Goal: Task Accomplishment & Management: Complete application form

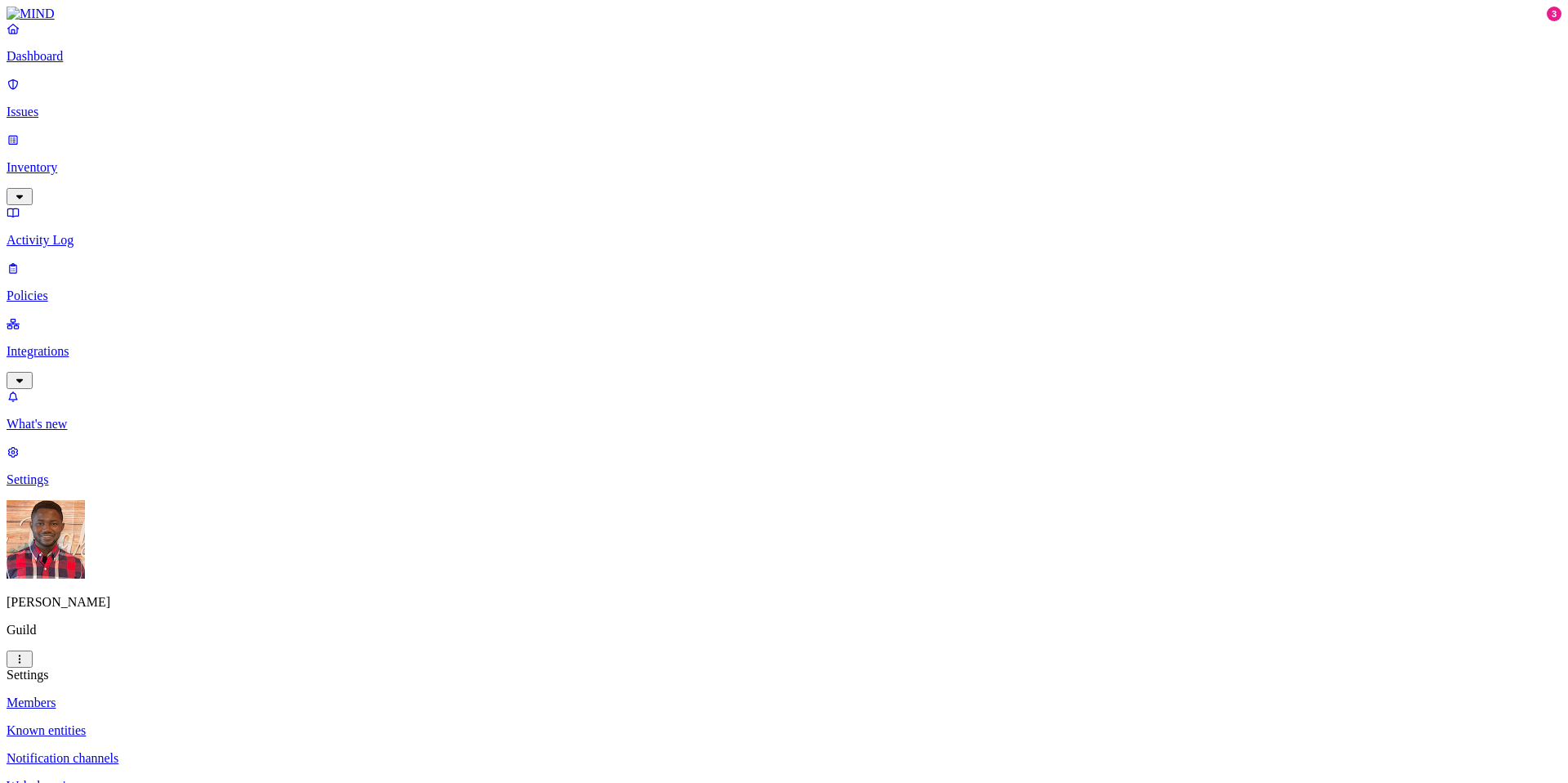
click at [91, 289] on p "Policies" at bounding box center [784, 296] width 1555 height 15
click at [98, 723] on button "Create Policy" at bounding box center [52, 731] width 92 height 17
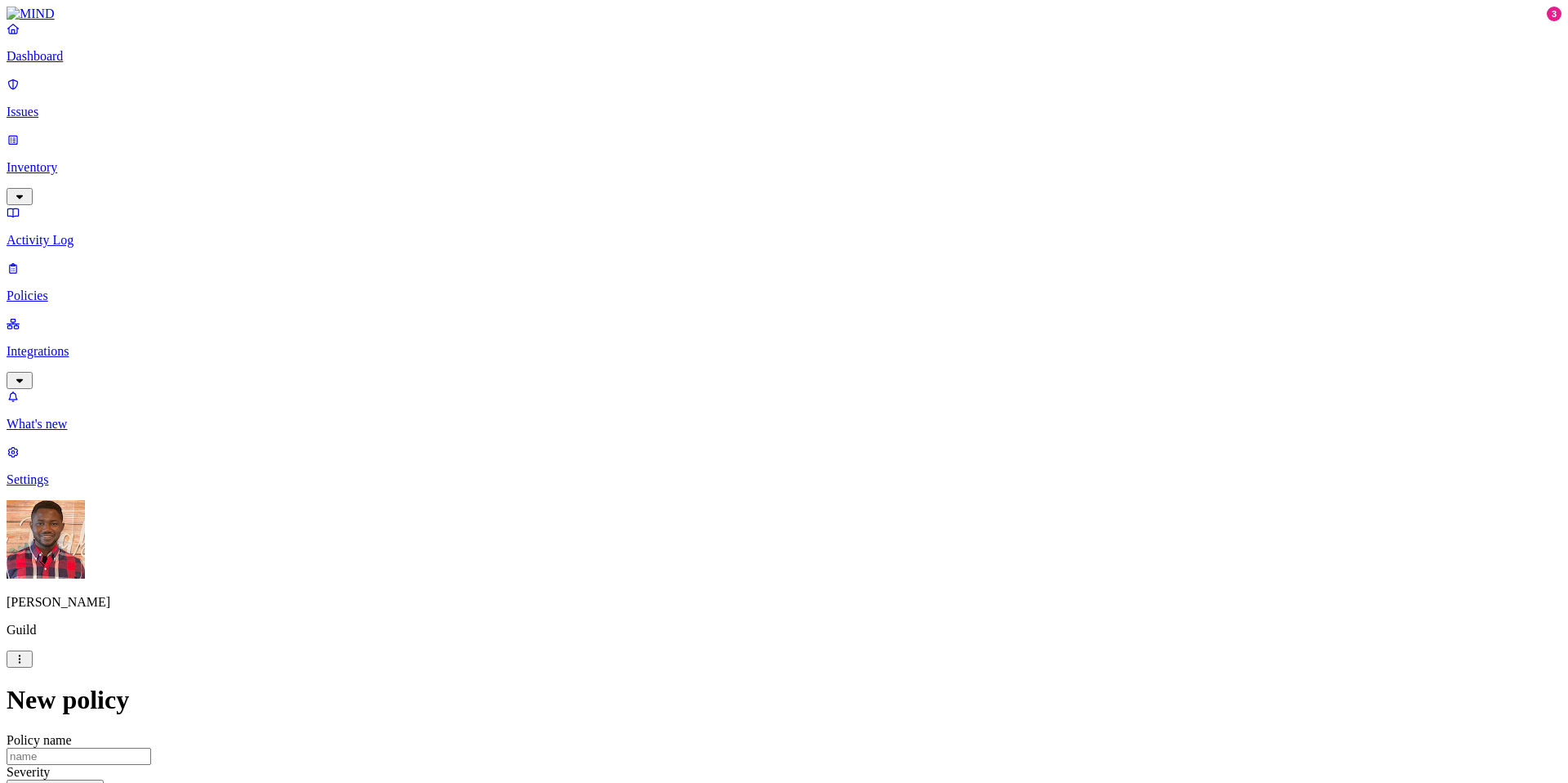
click at [739, 344] on label "Web Domain" at bounding box center [718, 342] width 42 height 29
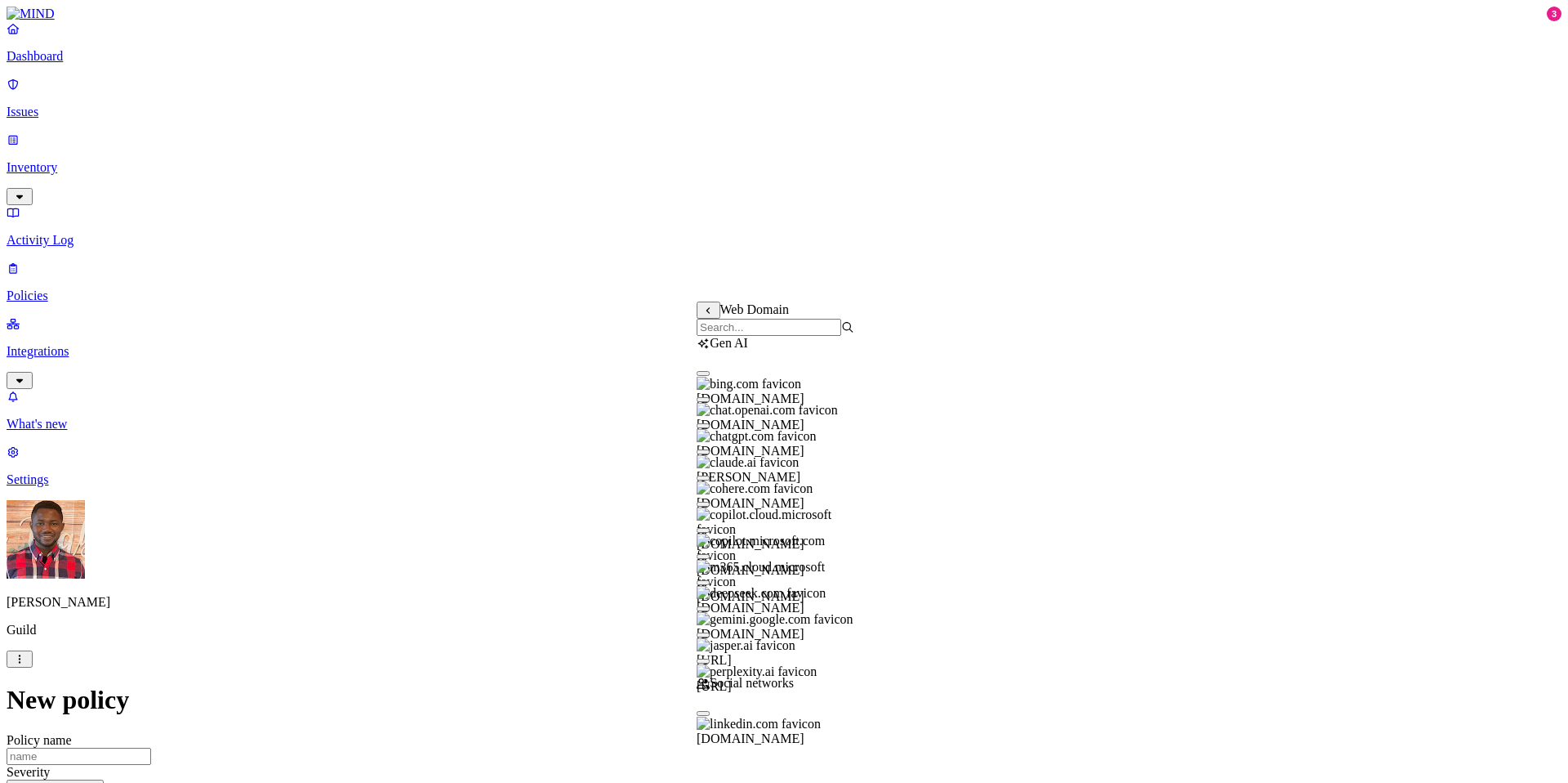
click at [766, 332] on input "search" at bounding box center [769, 327] width 145 height 17
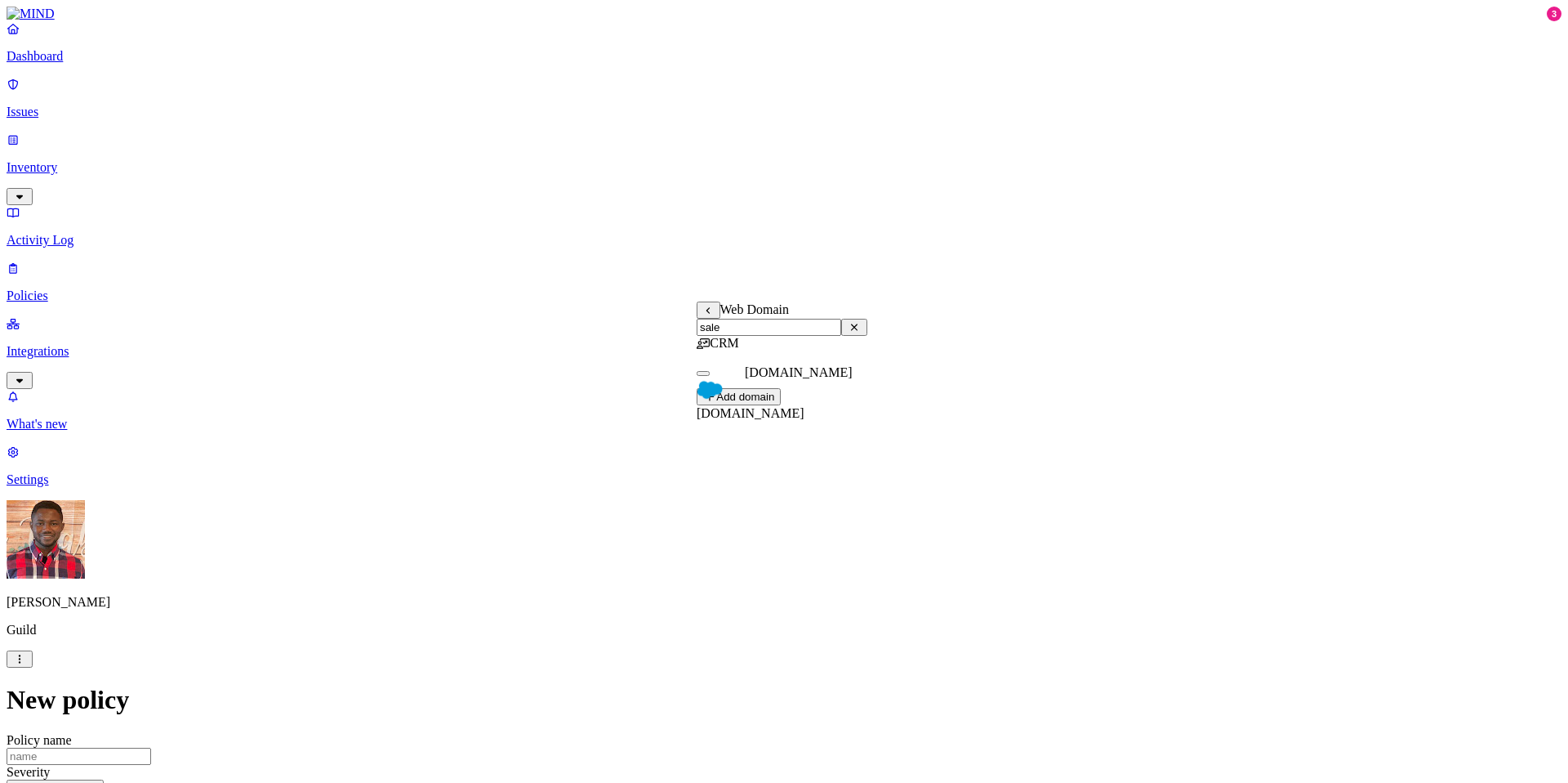
type input "sale"
click at [796, 406] on span "[DOMAIN_NAME]" at bounding box center [751, 413] width 108 height 14
click at [805, 409] on span "[DOMAIN_NAME]" at bounding box center [751, 415] width 108 height 14
click at [805, 406] on span "[DOMAIN_NAME]" at bounding box center [751, 413] width 108 height 14
click at [748, 351] on div "CRM" at bounding box center [782, 343] width 171 height 15
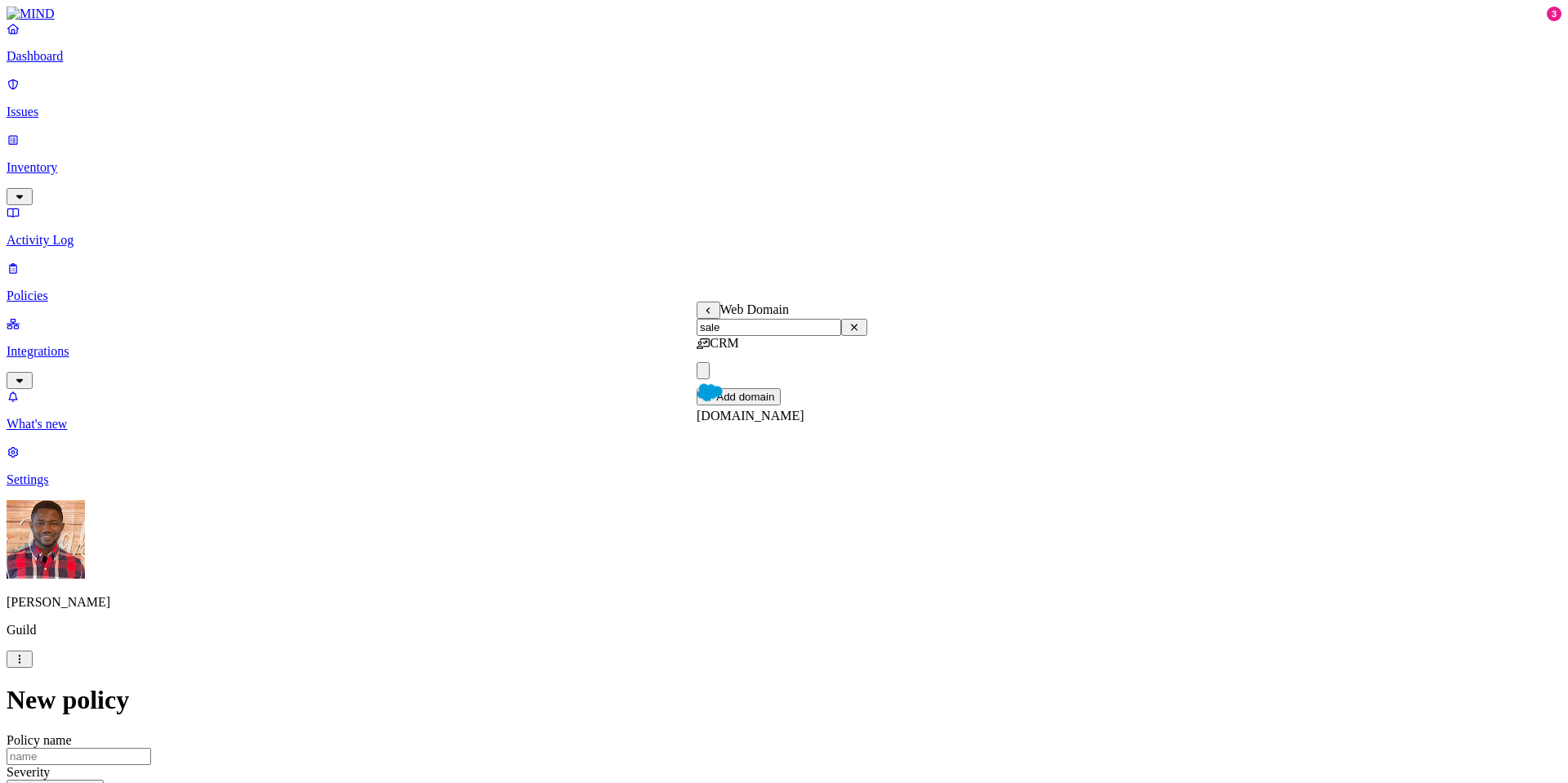
click at [741, 443] on label "Account type" at bounding box center [719, 436] width 44 height 29
click at [752, 401] on label "Unmanaged" at bounding box center [728, 394] width 63 height 14
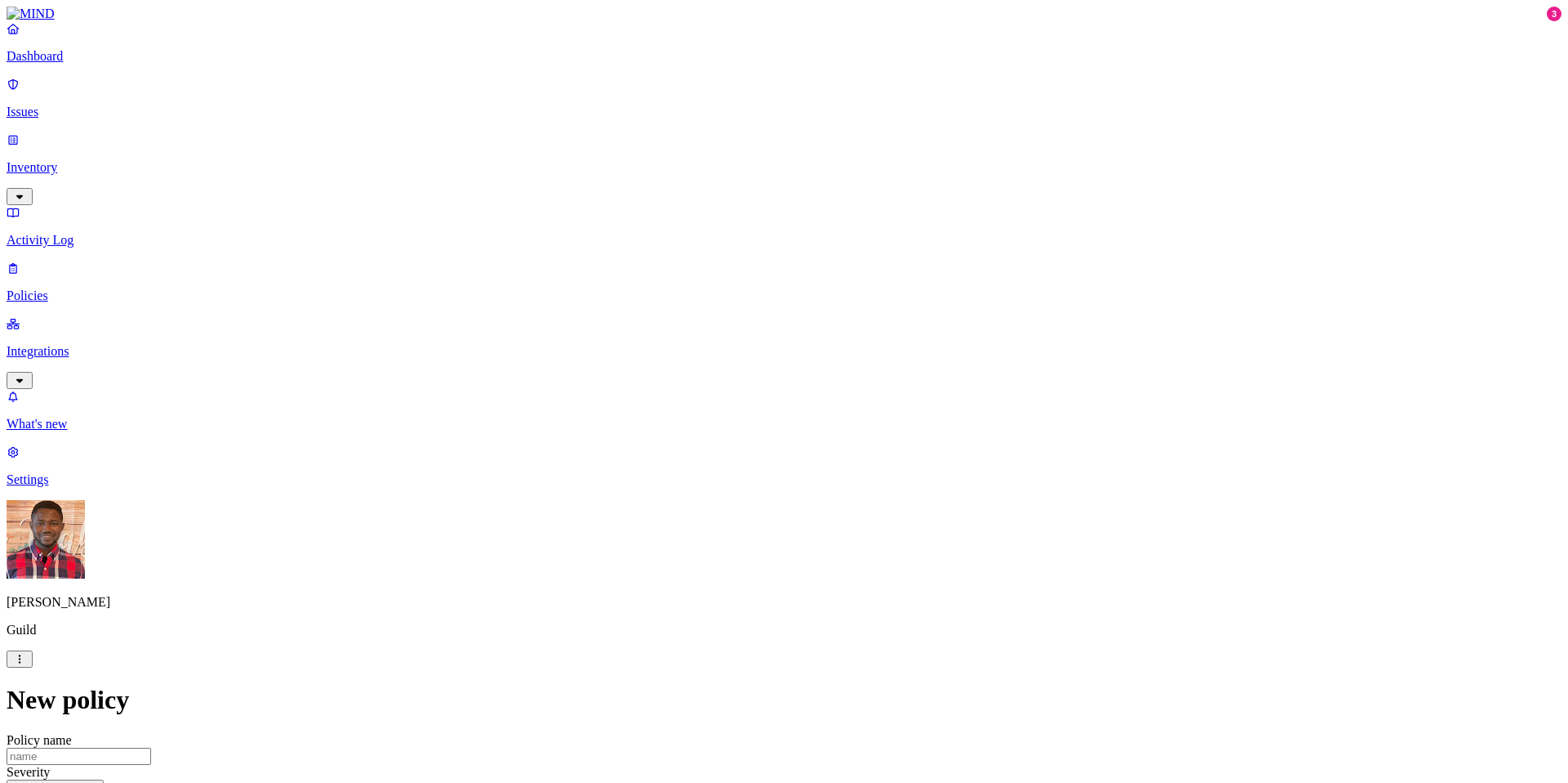
click at [151, 748] on input "Policy name" at bounding box center [78, 756] width 145 height 17
type input "Data Downloaded from Salesforce"
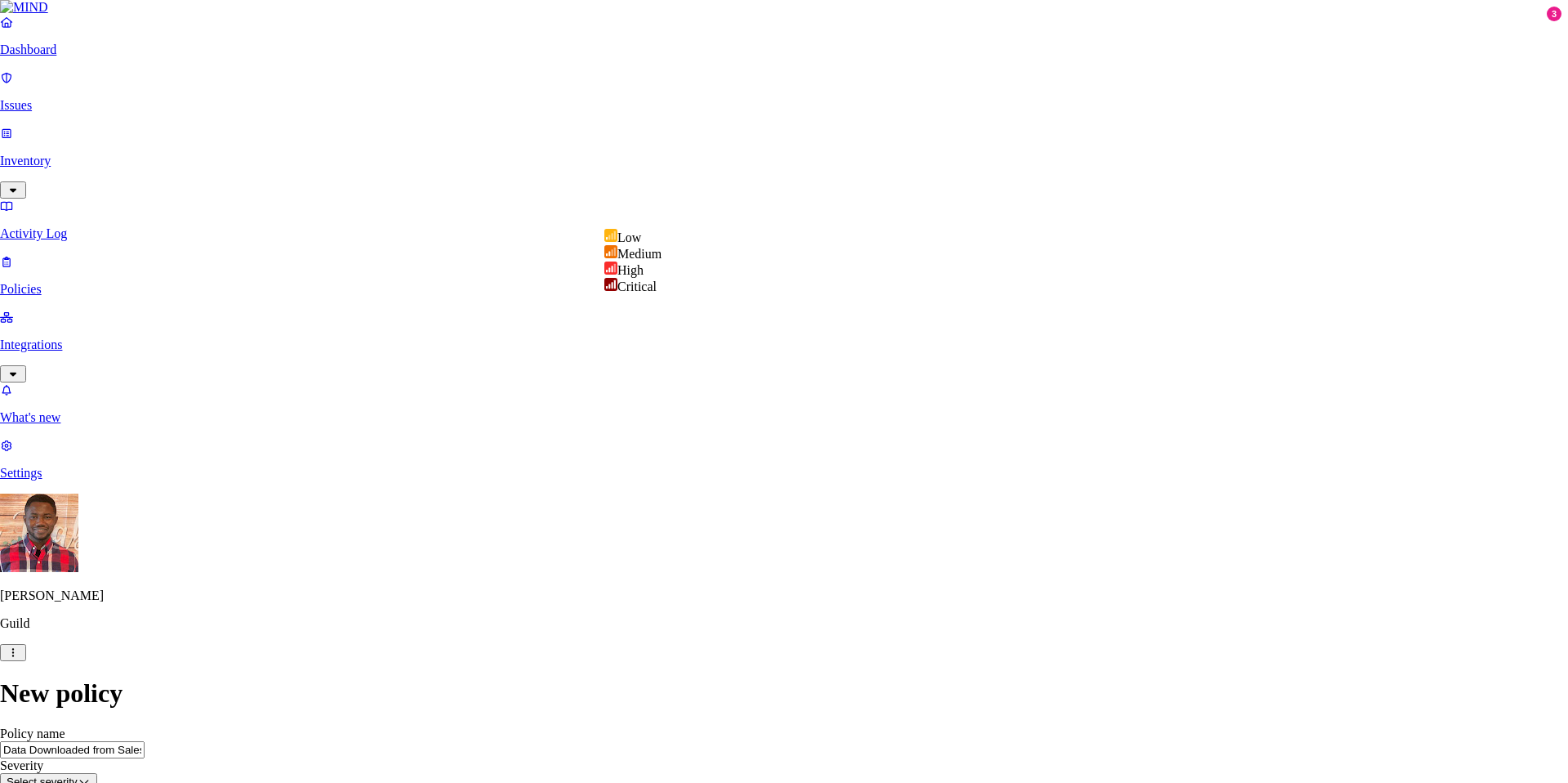
select select "3"
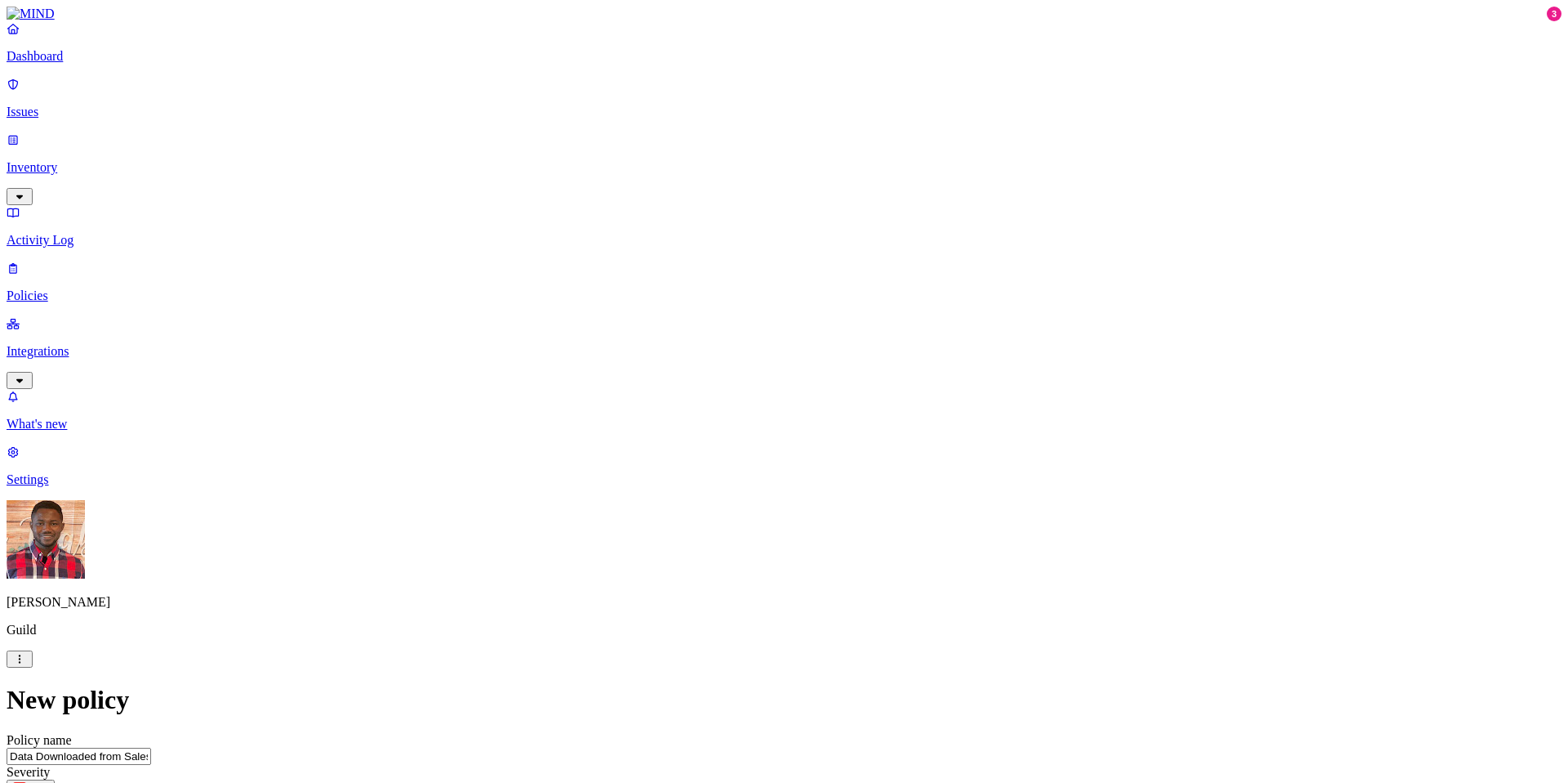
click at [717, 319] on label "Classification" at bounding box center [704, 311] width 72 height 14
click at [681, 353] on button "button" at bounding box center [675, 351] width 13 height 5
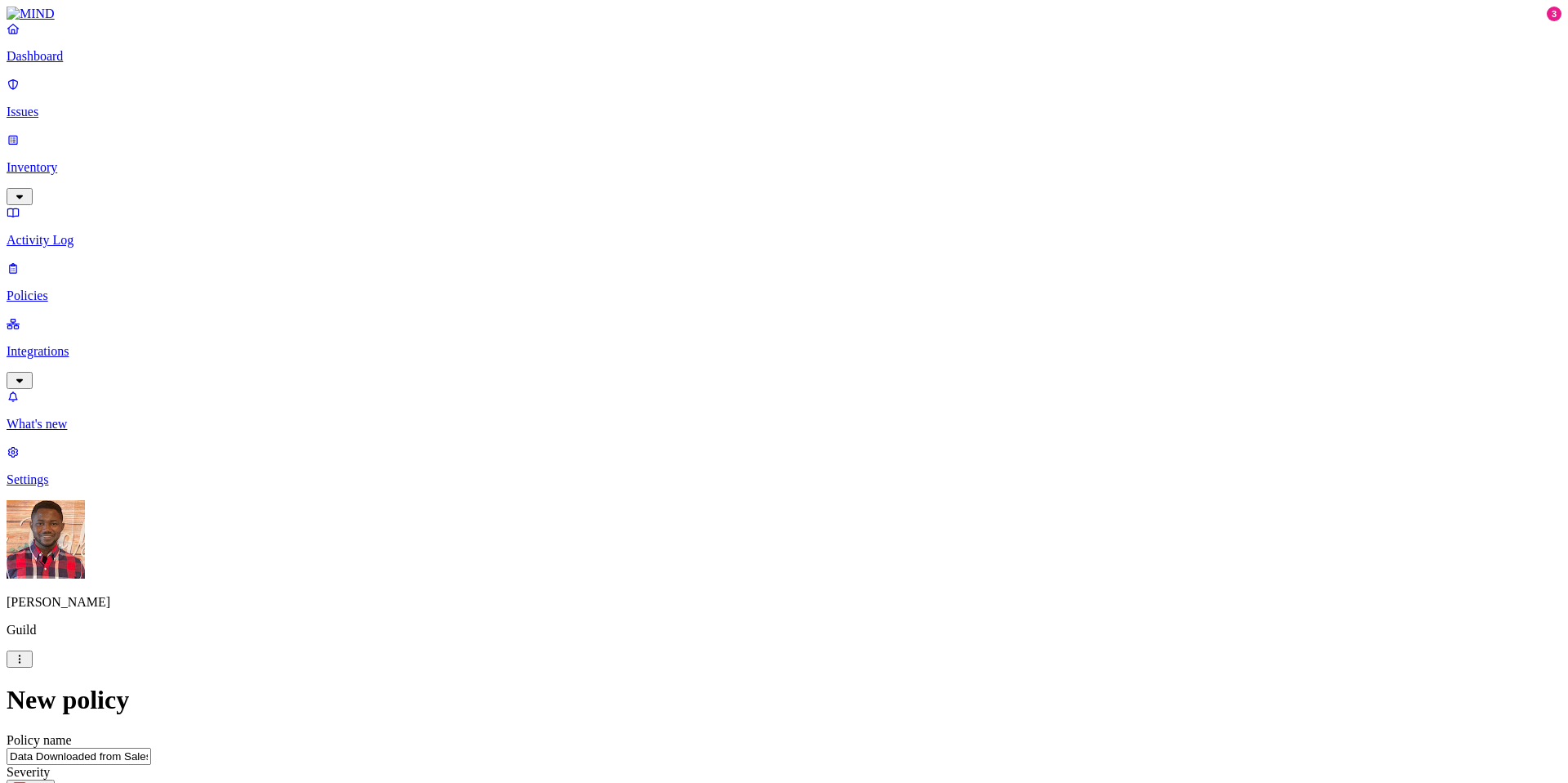
click at [855, 319] on label "OR" at bounding box center [847, 311] width 18 height 14
click at [862, 372] on label "Data type" at bounding box center [850, 362] width 25 height 29
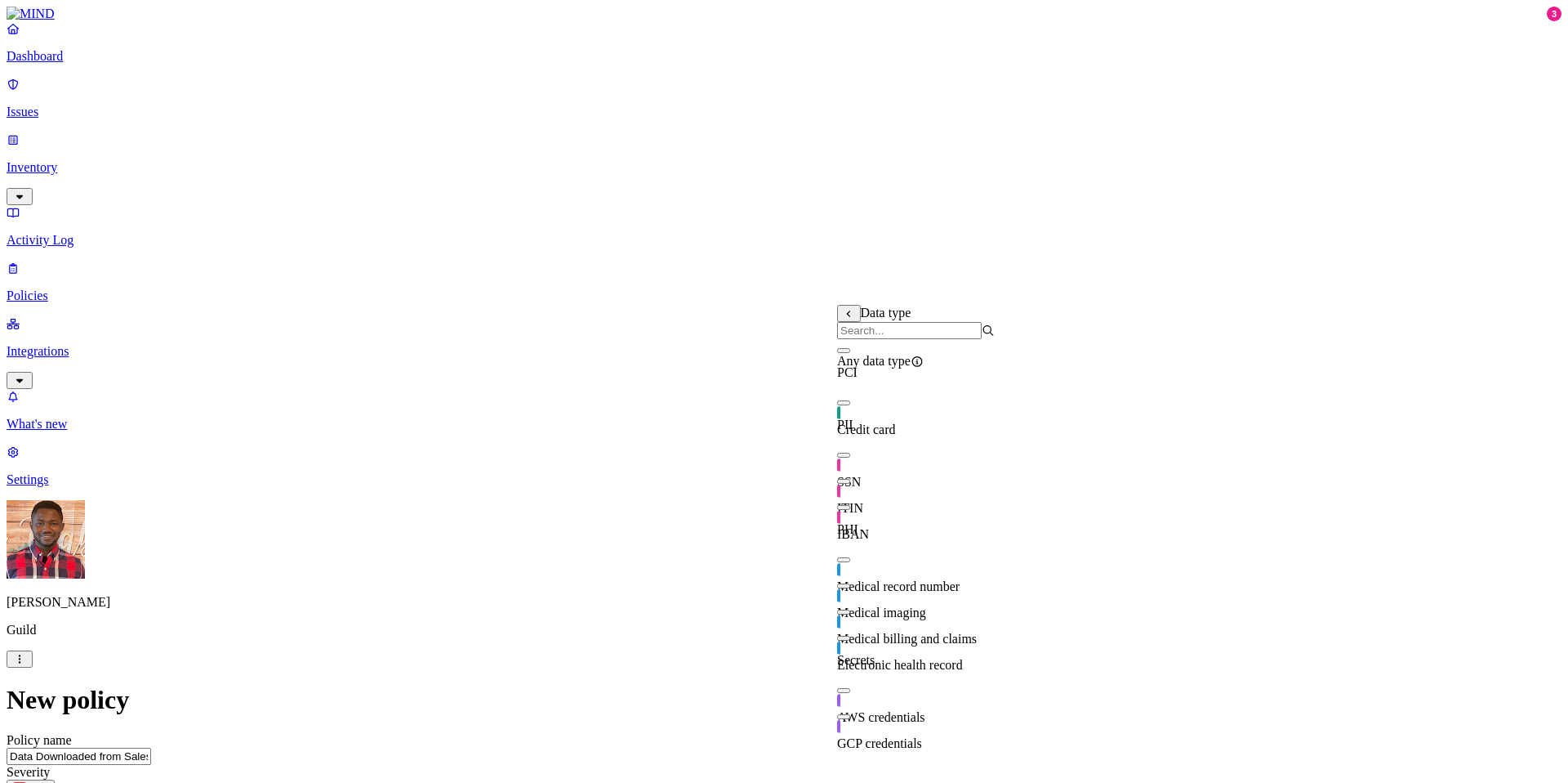
click at [851, 510] on button "button" at bounding box center [844, 508] width 13 height 5
click at [851, 484] on button "button" at bounding box center [844, 481] width 13 height 5
click at [851, 458] on button "button" at bounding box center [844, 455] width 13 height 5
click at [851, 405] on button "button" at bounding box center [844, 403] width 13 height 5
click at [851, 353] on button "button" at bounding box center [844, 351] width 13 height 5
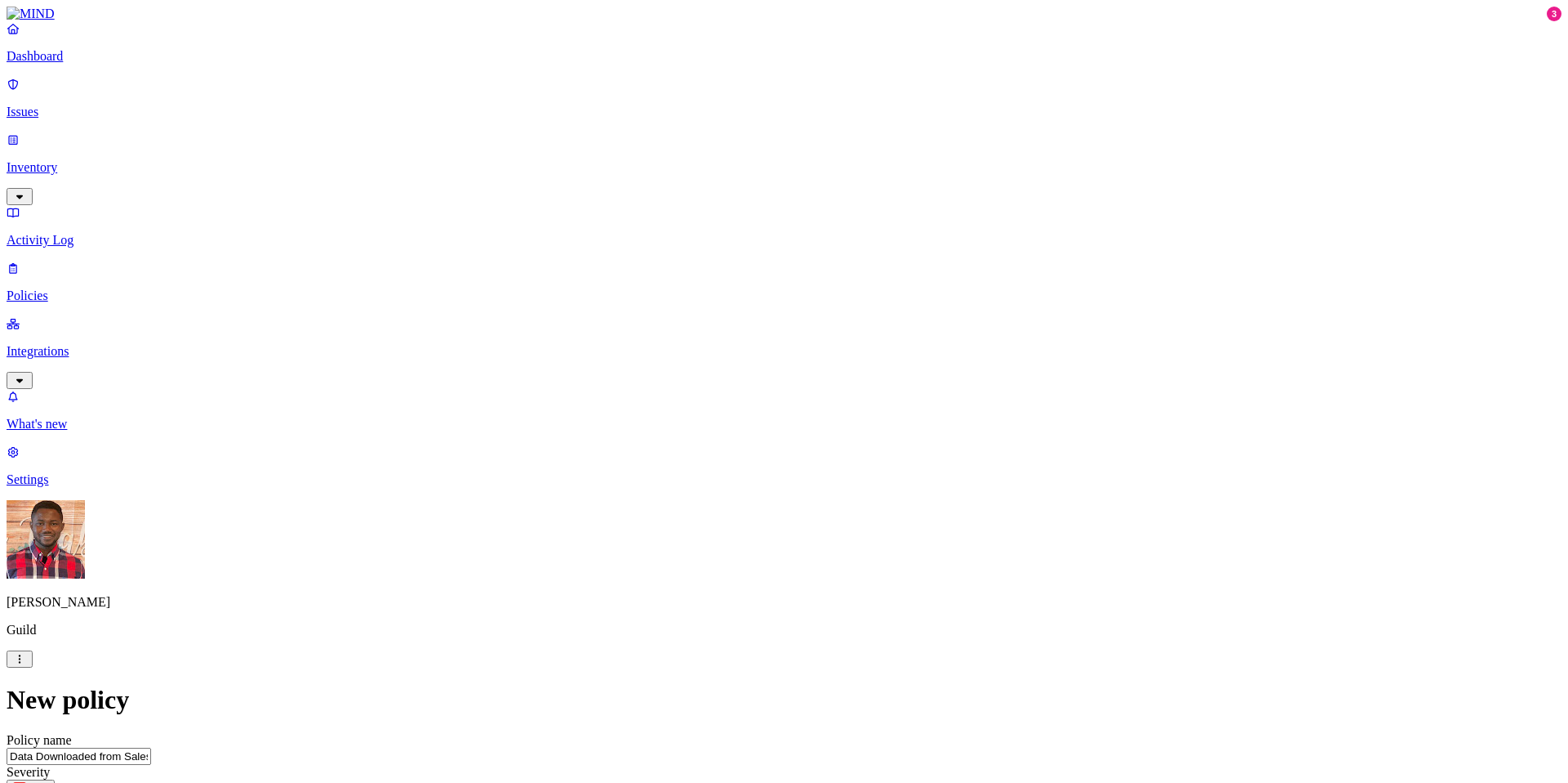
click at [1061, 319] on label "OR" at bounding box center [1052, 311] width 18 height 14
click at [1065, 403] on label "File type" at bounding box center [1054, 388] width 23 height 29
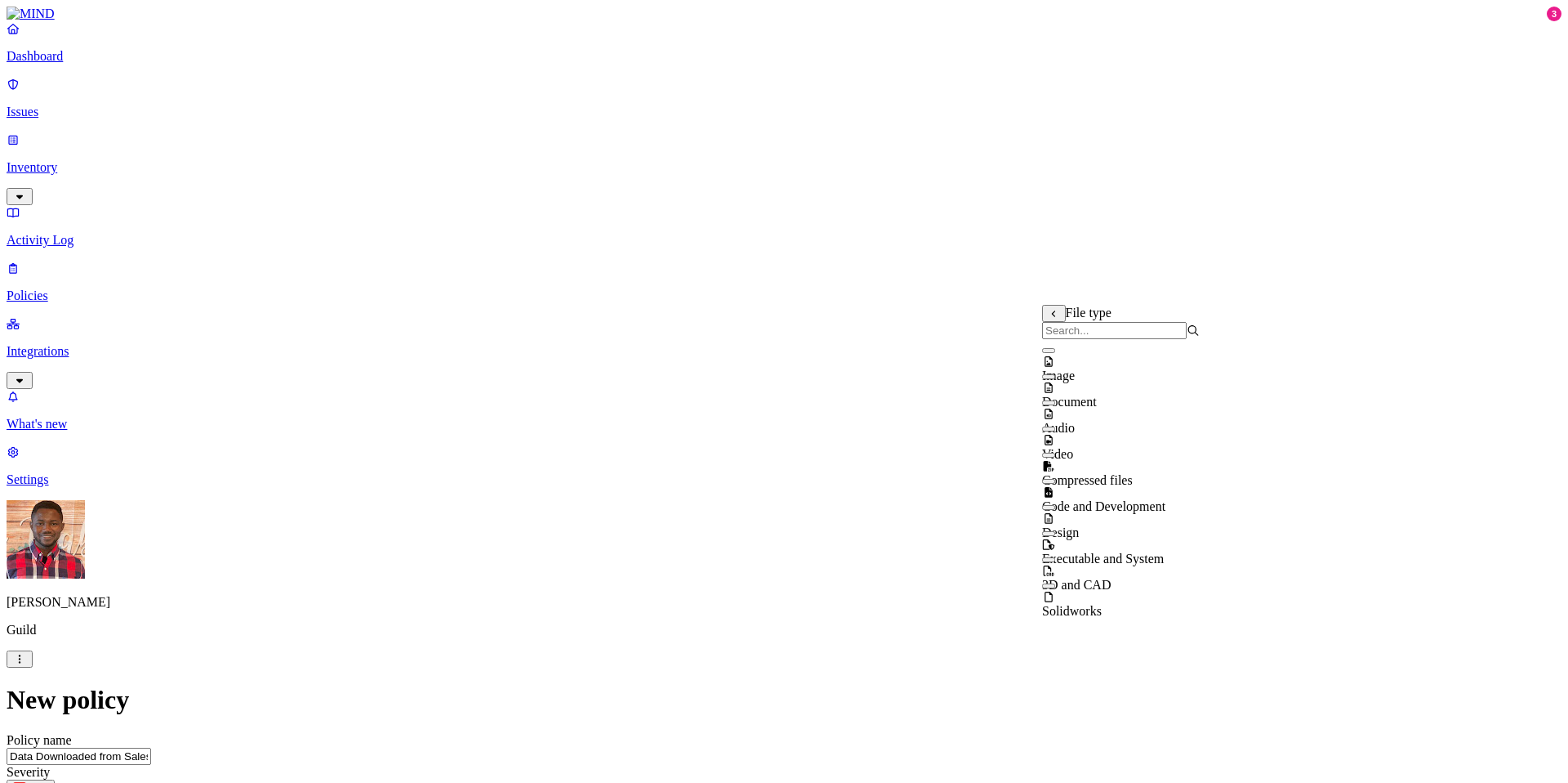
scroll to position [26, 0]
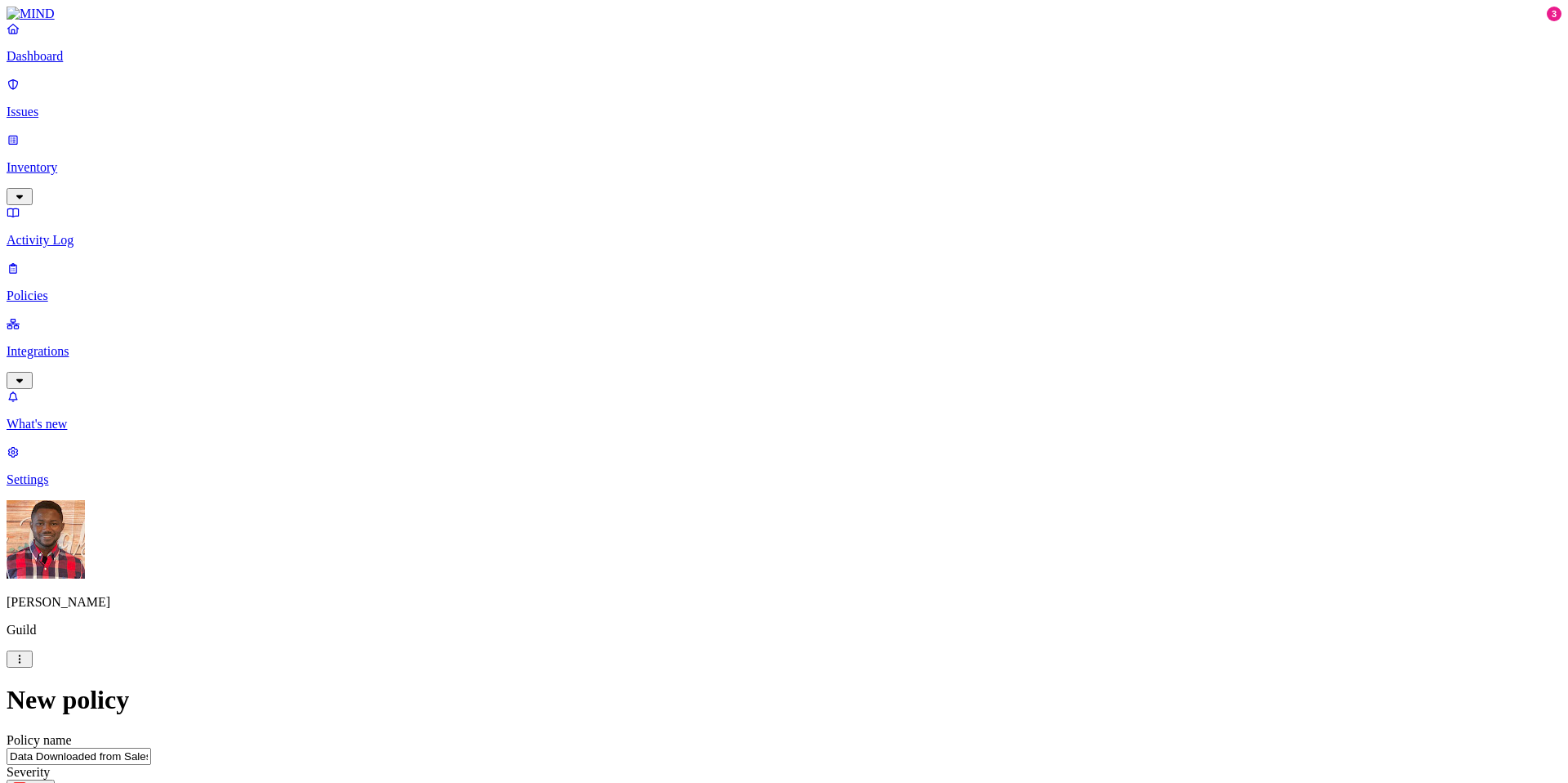
scroll to position [848, 0]
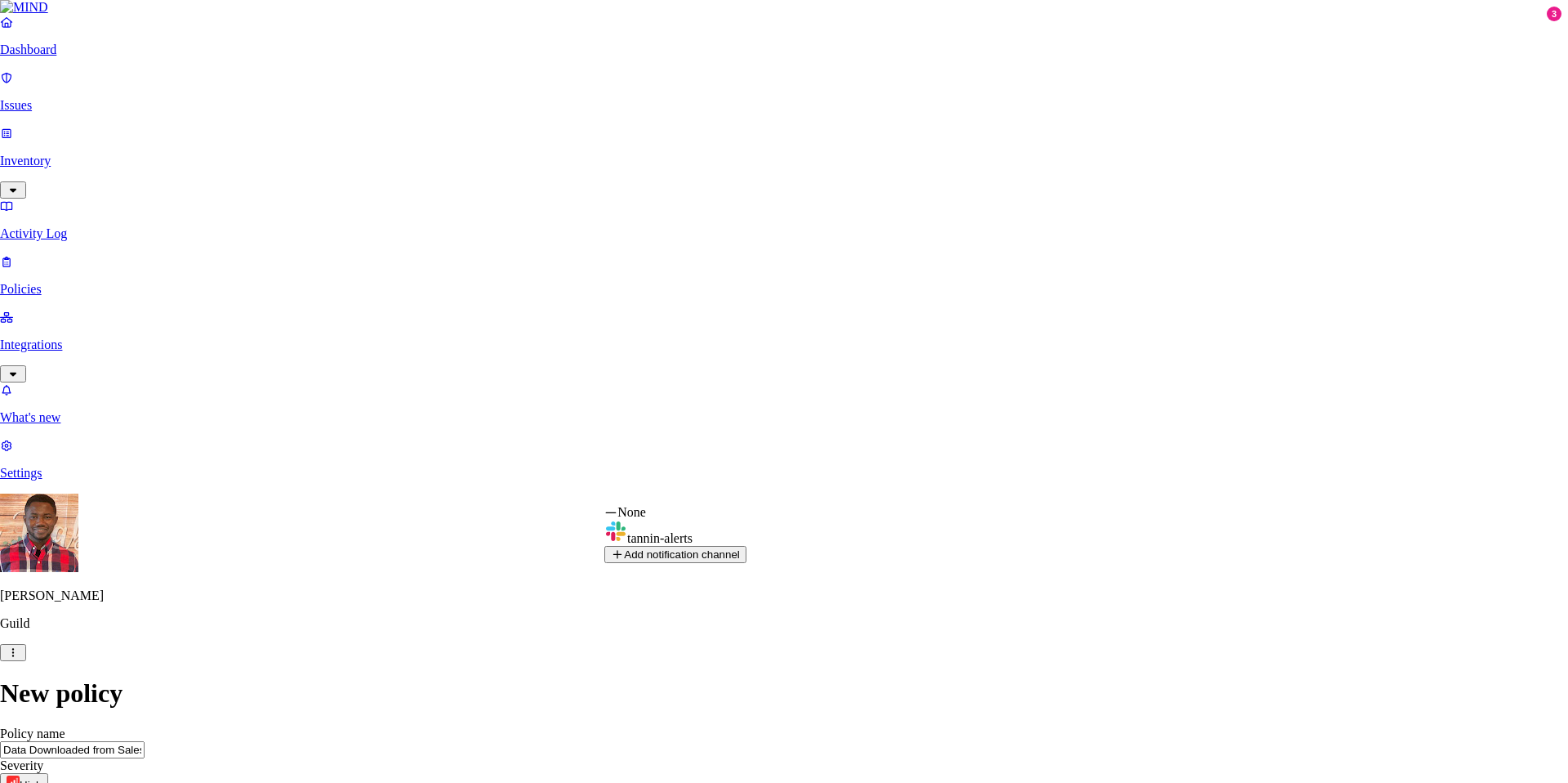
select select "0191410f-4674-75ac-a0a9-d3d3c00842cf"
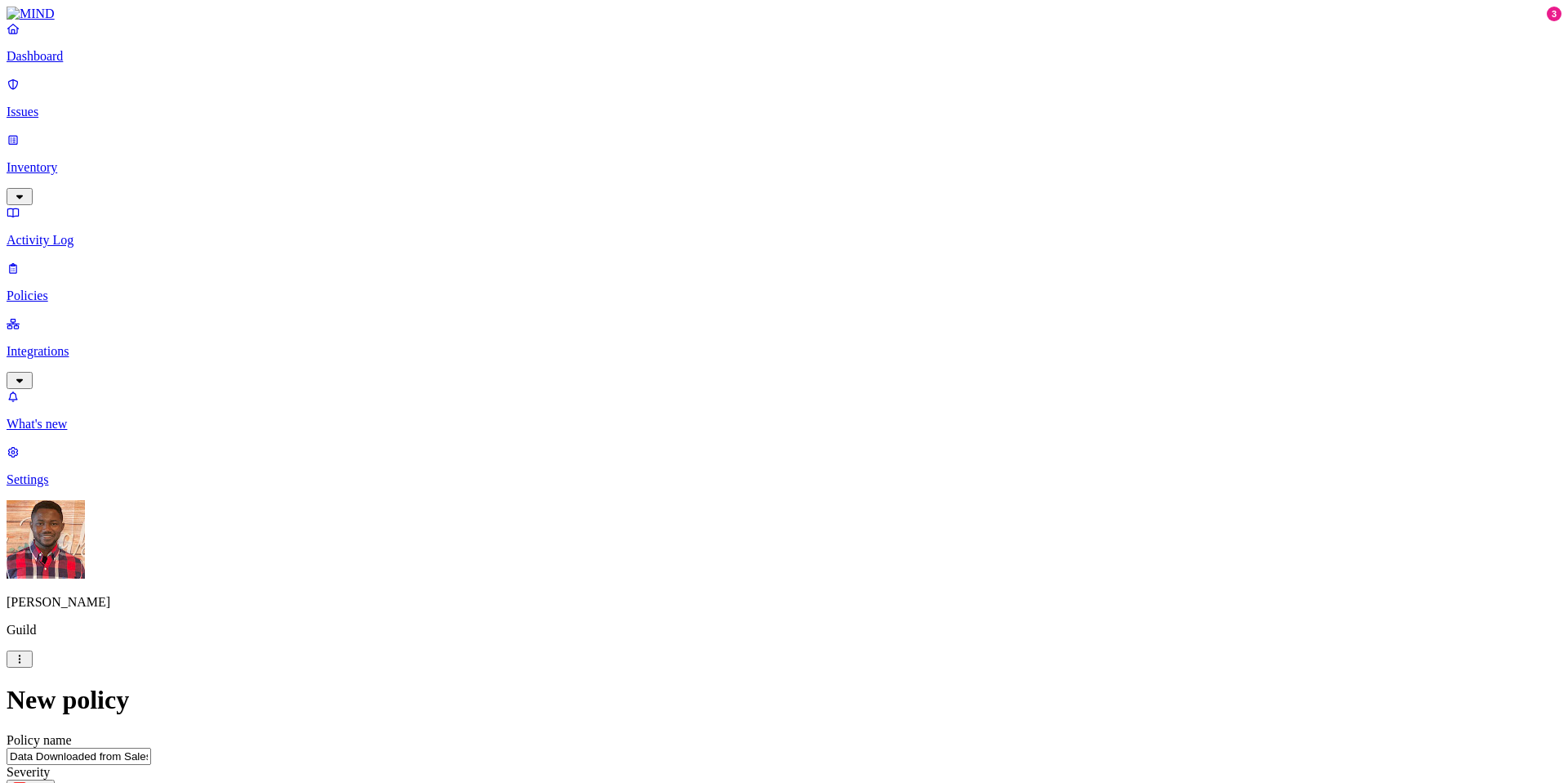
scroll to position [907, 0]
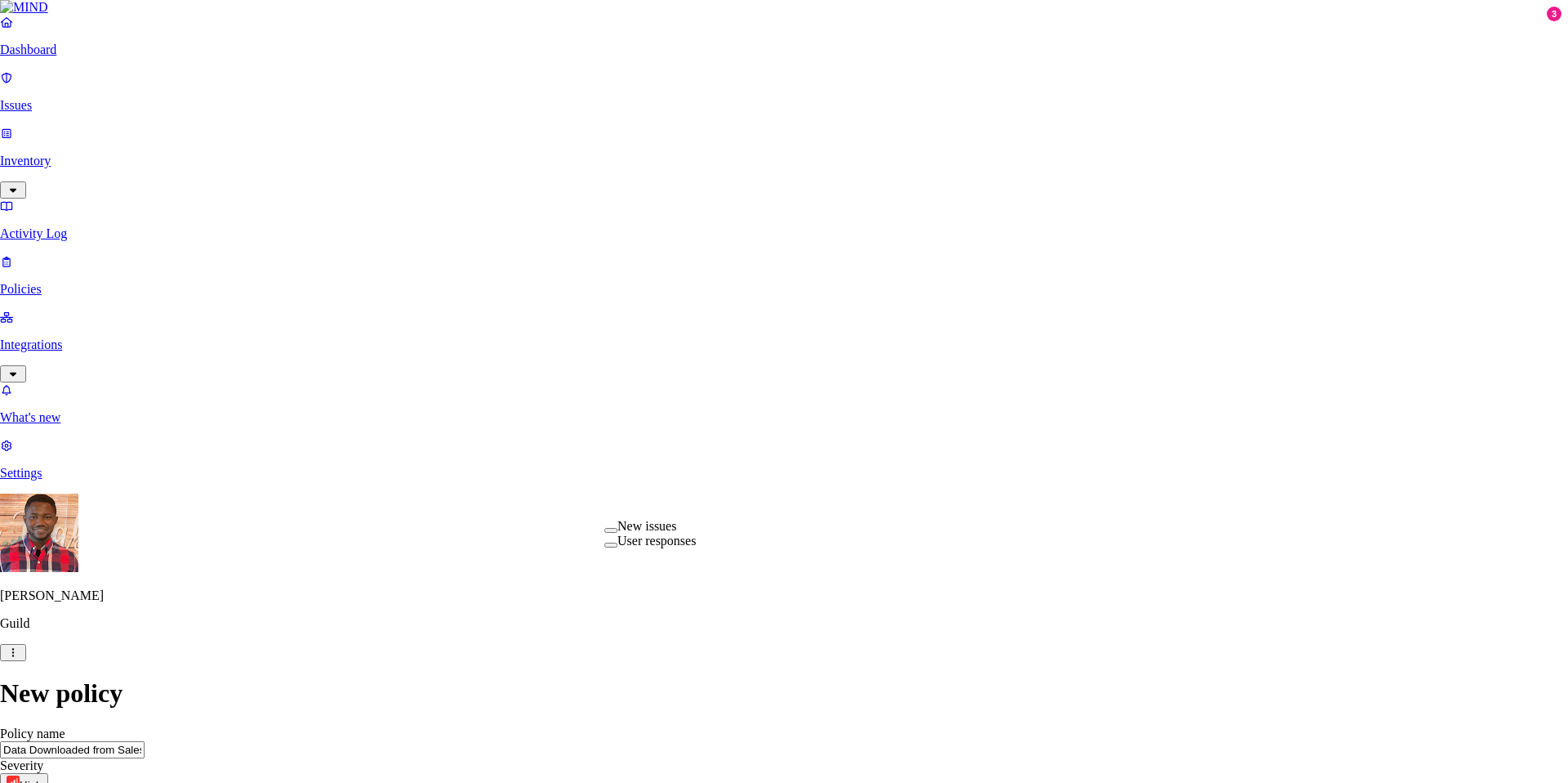
click at [618, 533] on button "button" at bounding box center [611, 530] width 13 height 5
click at [618, 550] on button "button" at bounding box center [611, 548] width 13 height 5
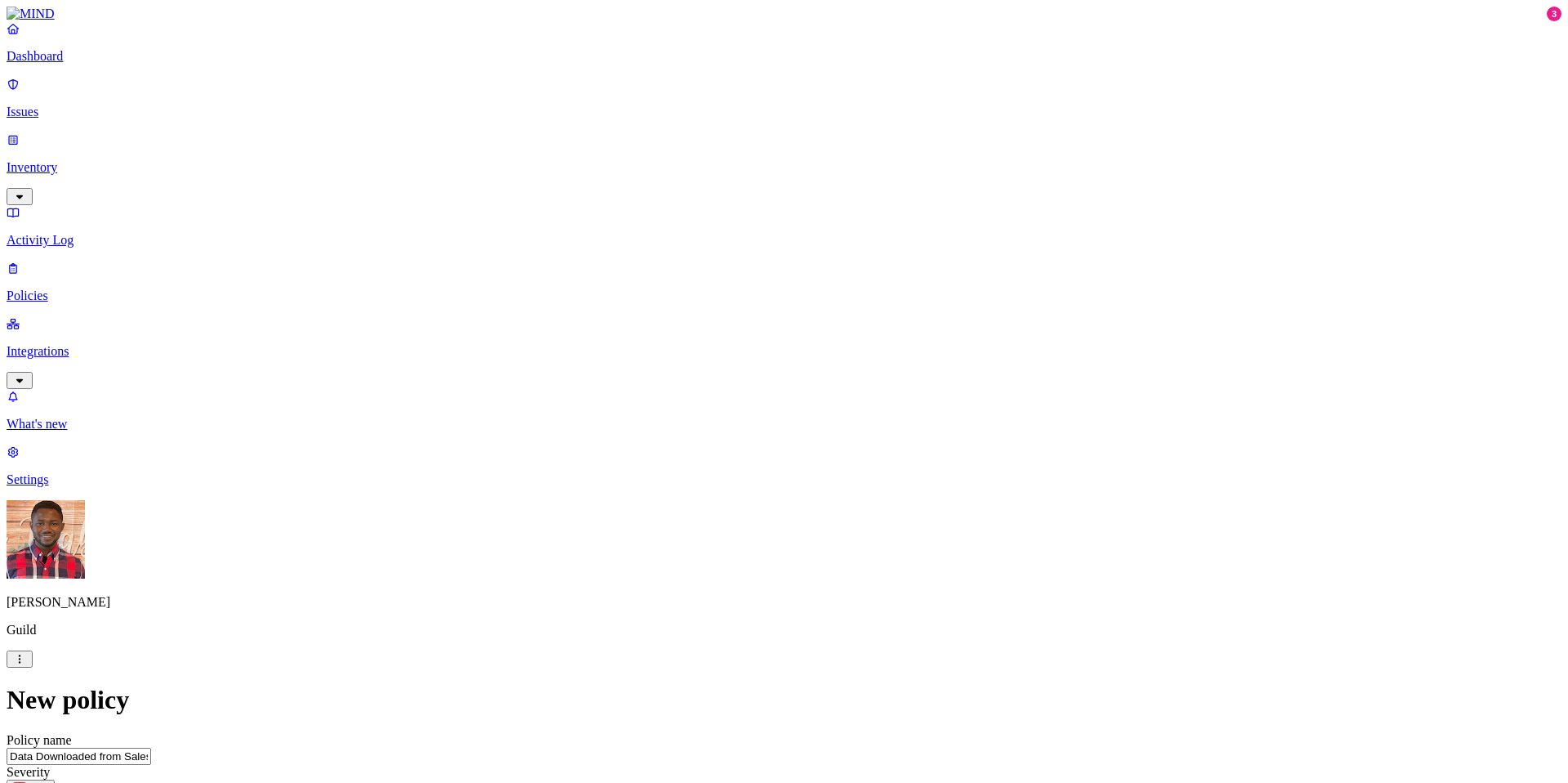
scroll to position [921, 0]
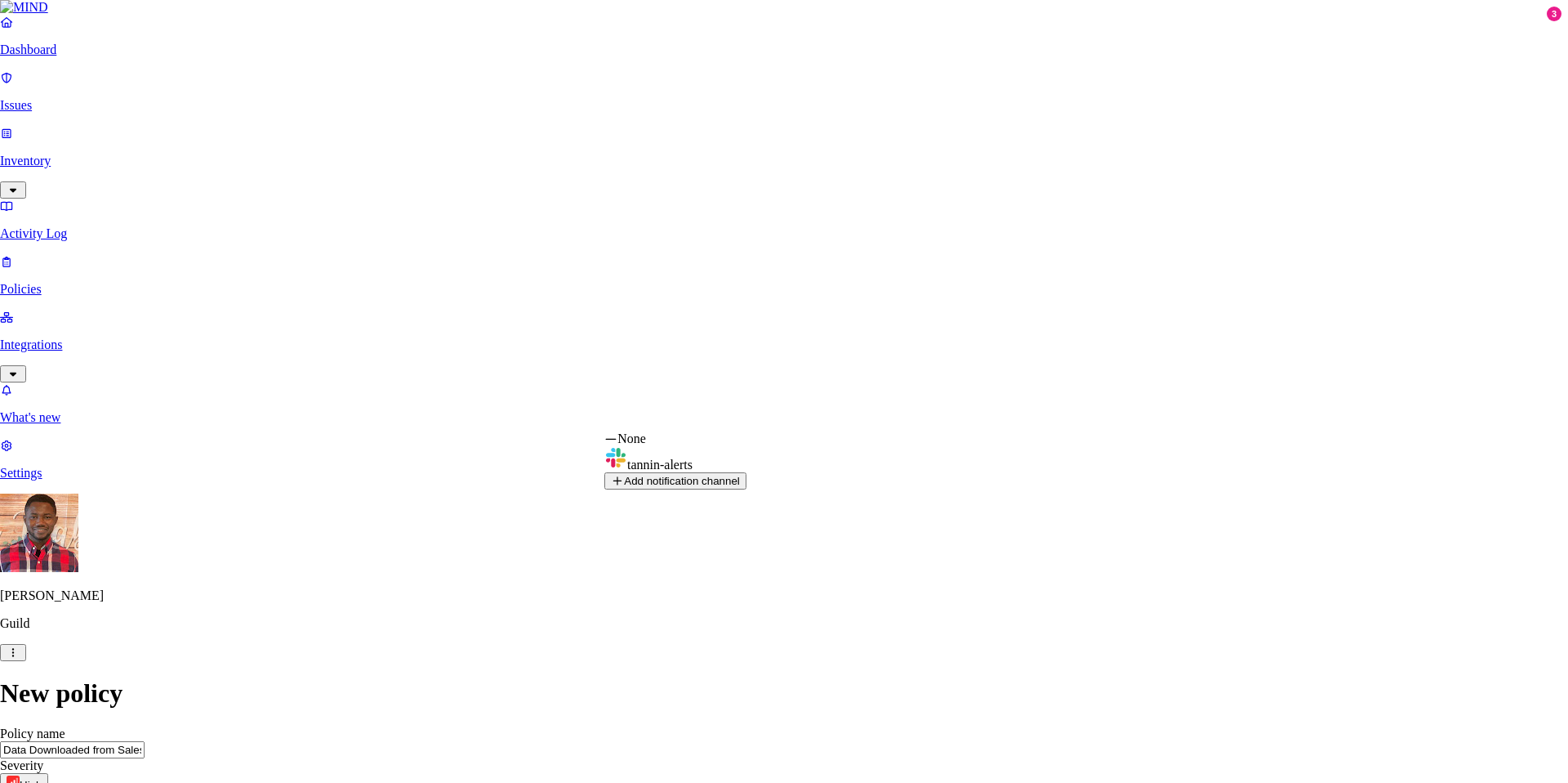
click at [747, 490] on button "Add notification channel" at bounding box center [676, 481] width 142 height 17
select select "3"
type input "[EMAIL_ADDRESS][DOMAIN_NAME]"
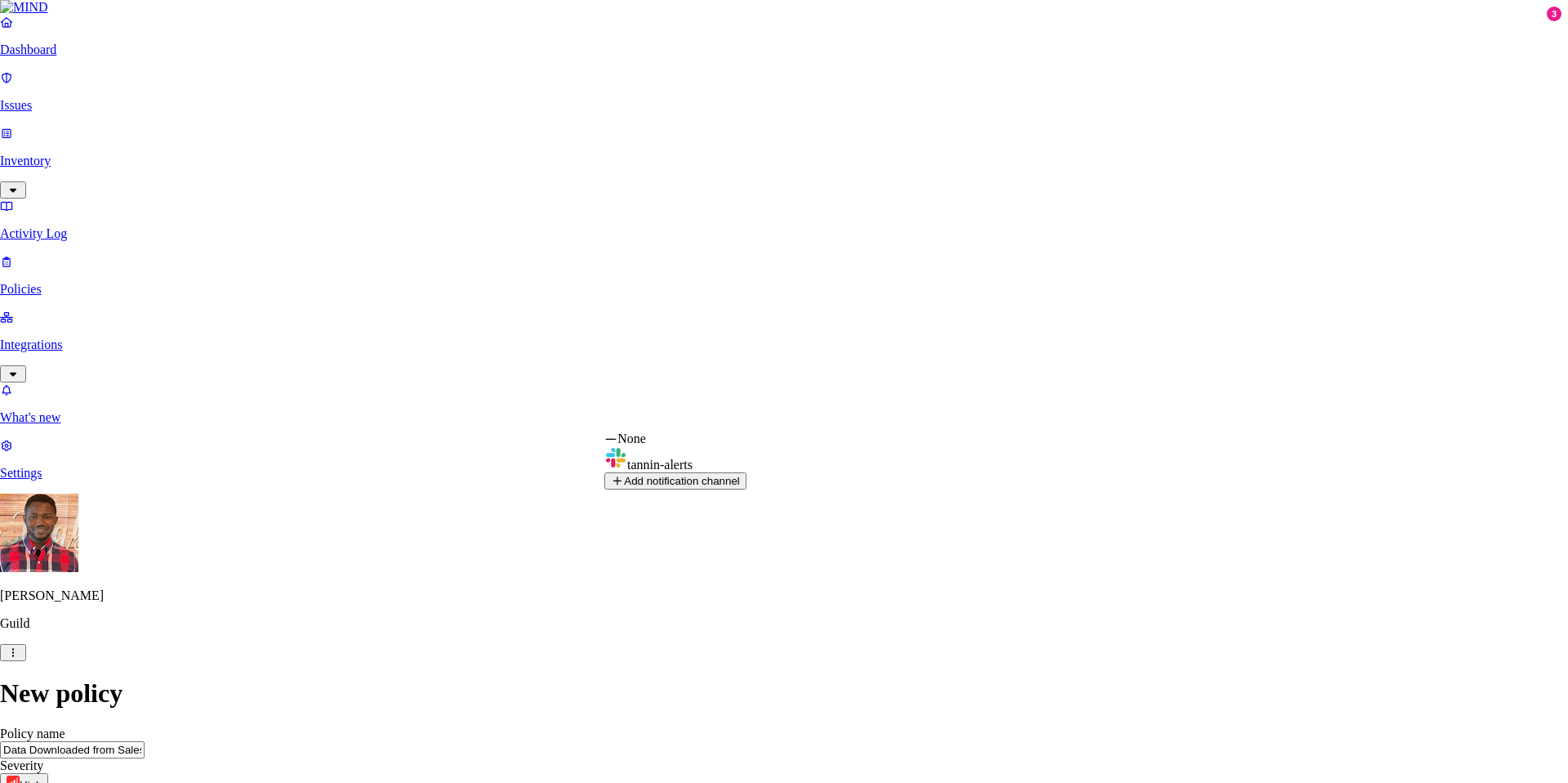
select select "none"
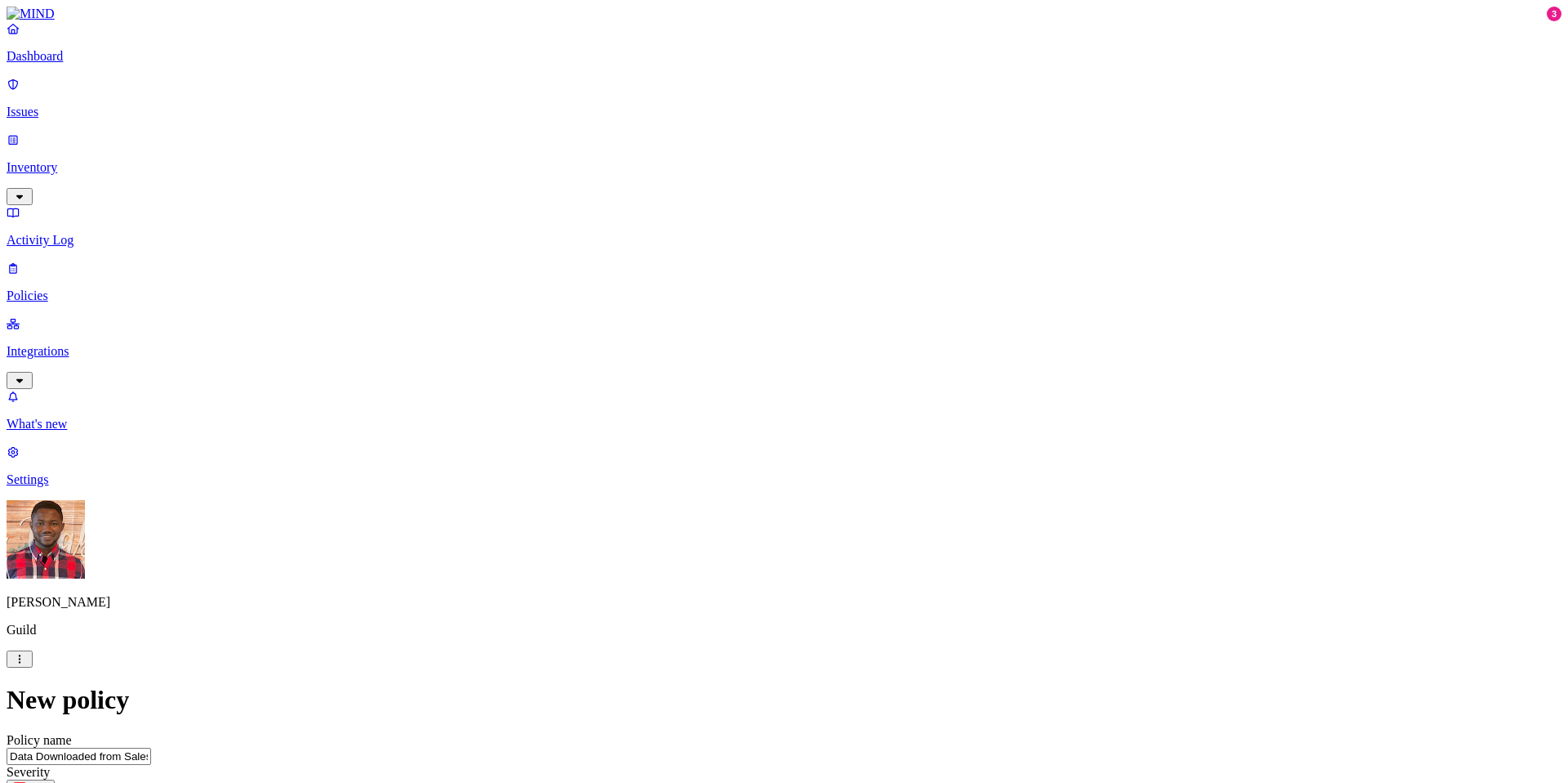
scroll to position [848, 0]
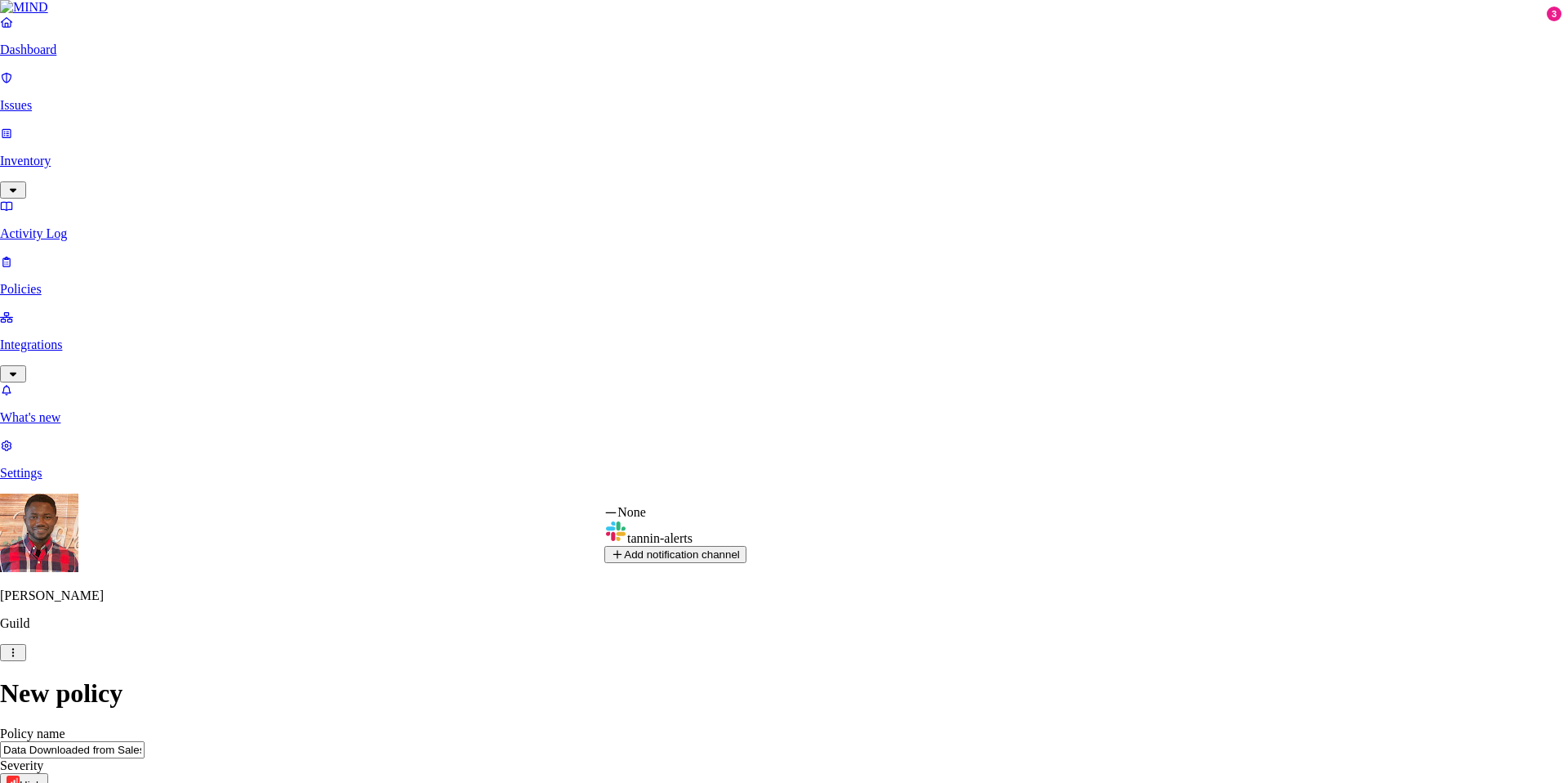
click at [747, 563] on button "Add notification channel" at bounding box center [676, 554] width 142 height 17
drag, startPoint x: 745, startPoint y: 282, endPoint x: 565, endPoint y: 284, distance: 180.0
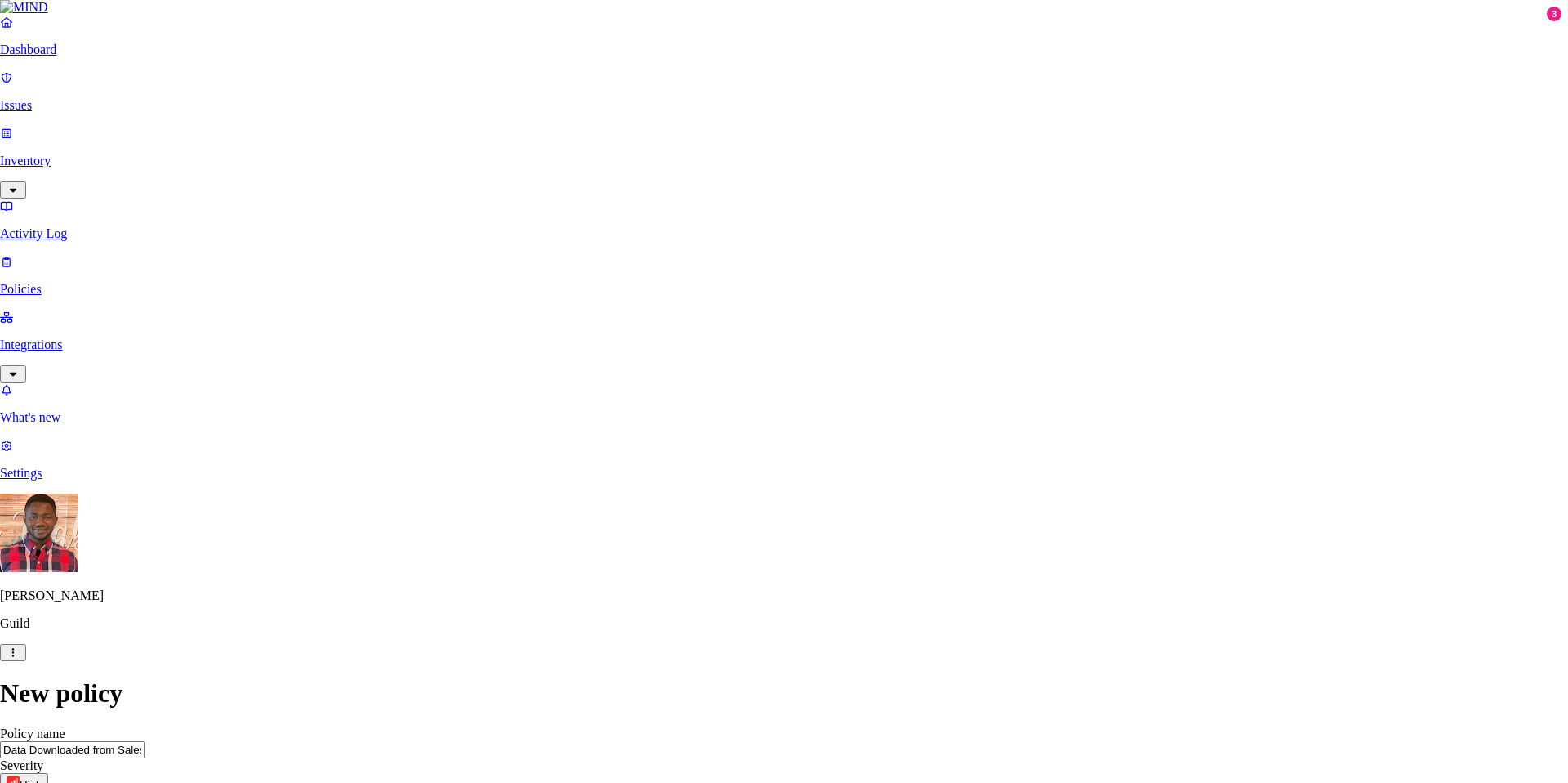
type input "Data Downloaded from Salesforce"
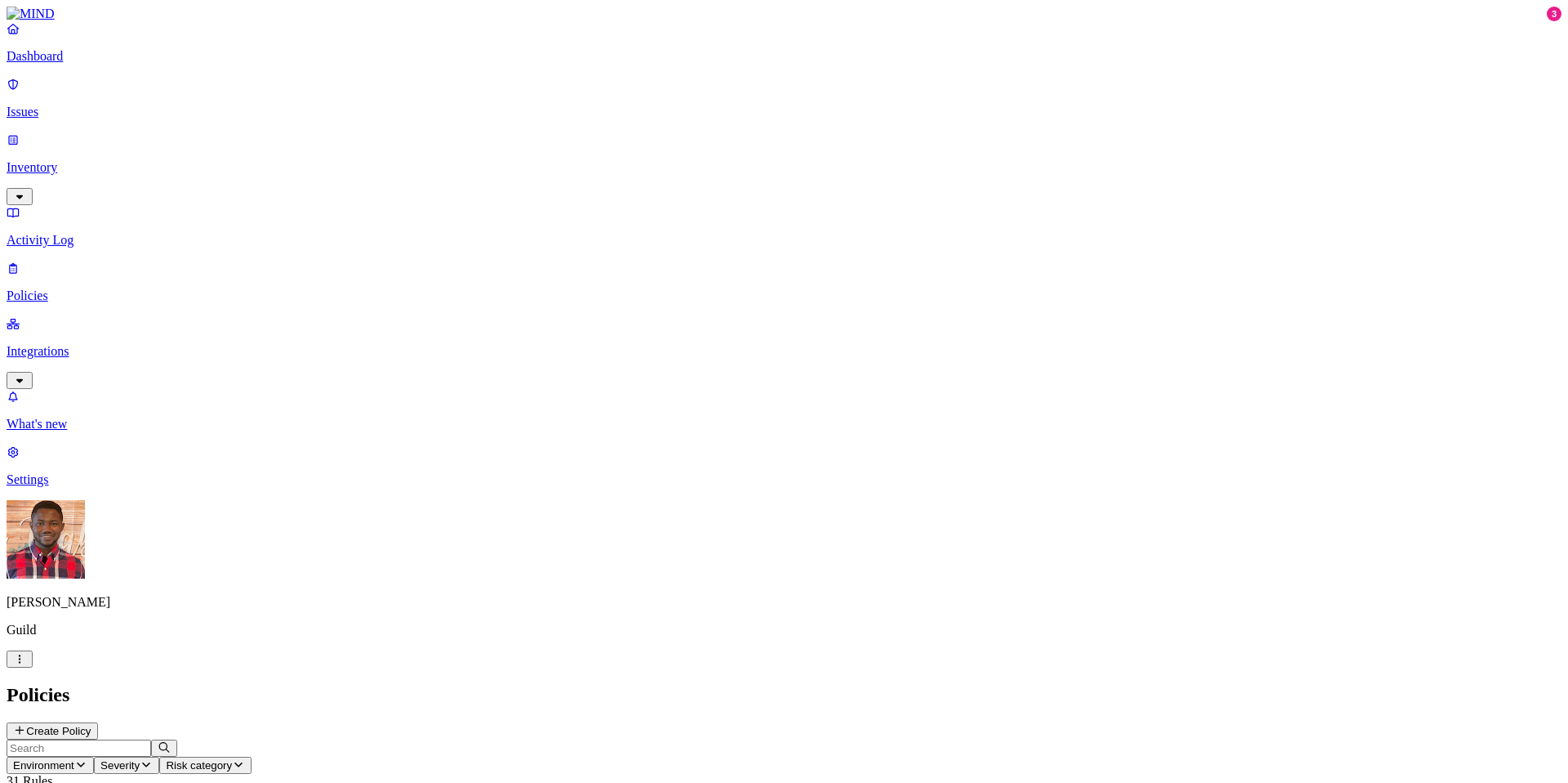
scroll to position [213, 0]
